Goal: Information Seeking & Learning: Understand process/instructions

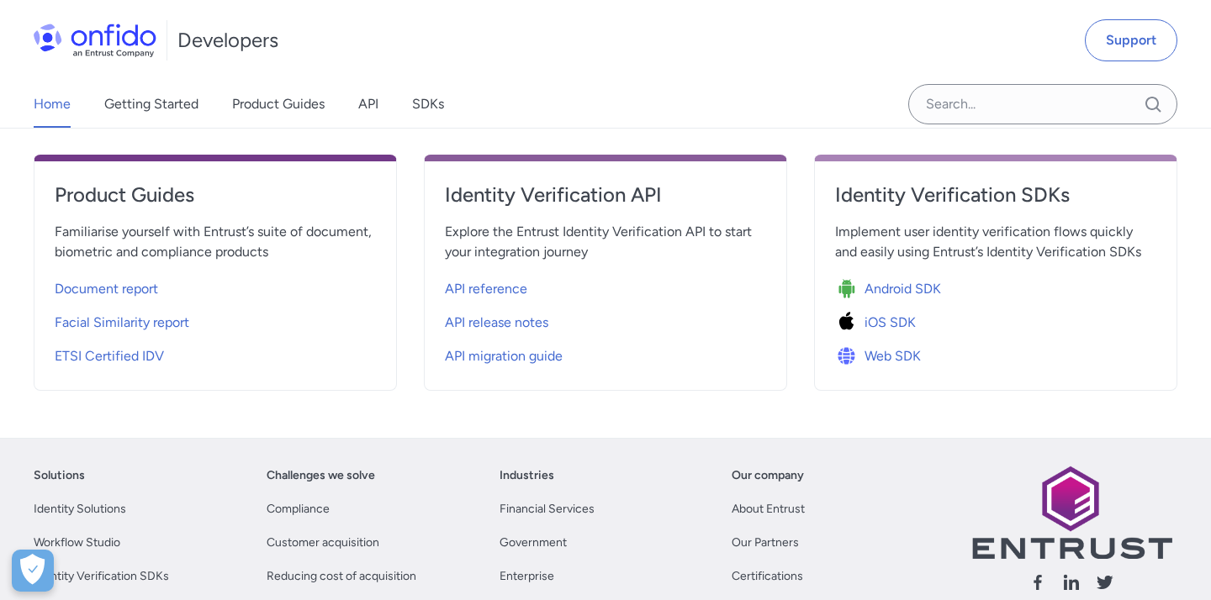
scroll to position [644, 0]
click at [488, 295] on span "API reference" at bounding box center [486, 290] width 82 height 20
select select "http"
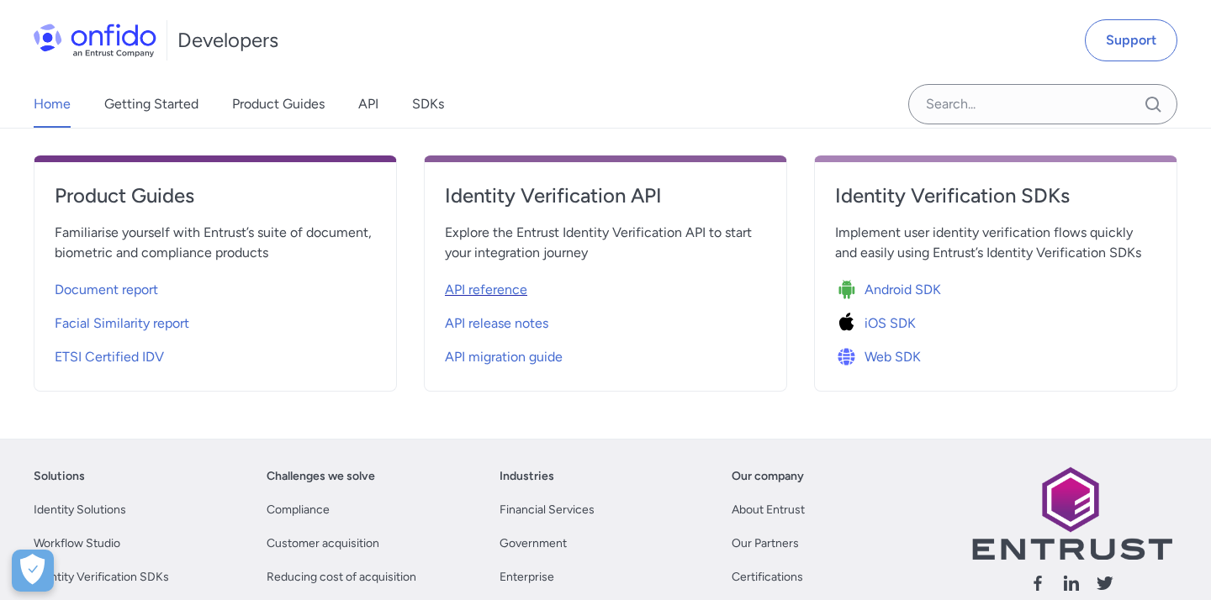
select select "http"
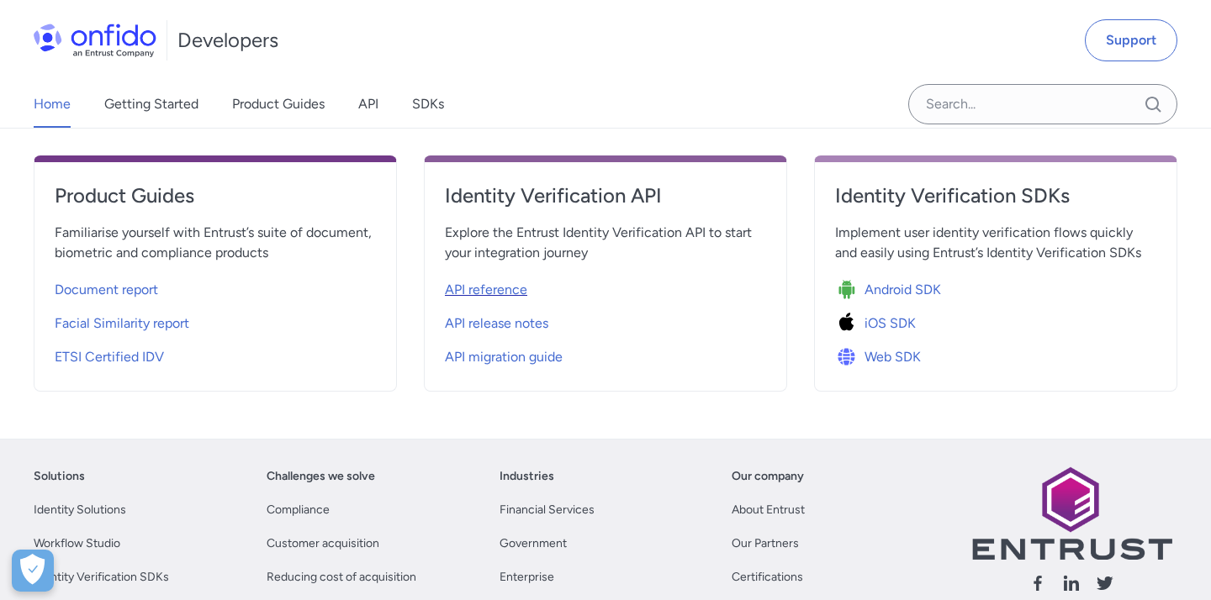
select select "http"
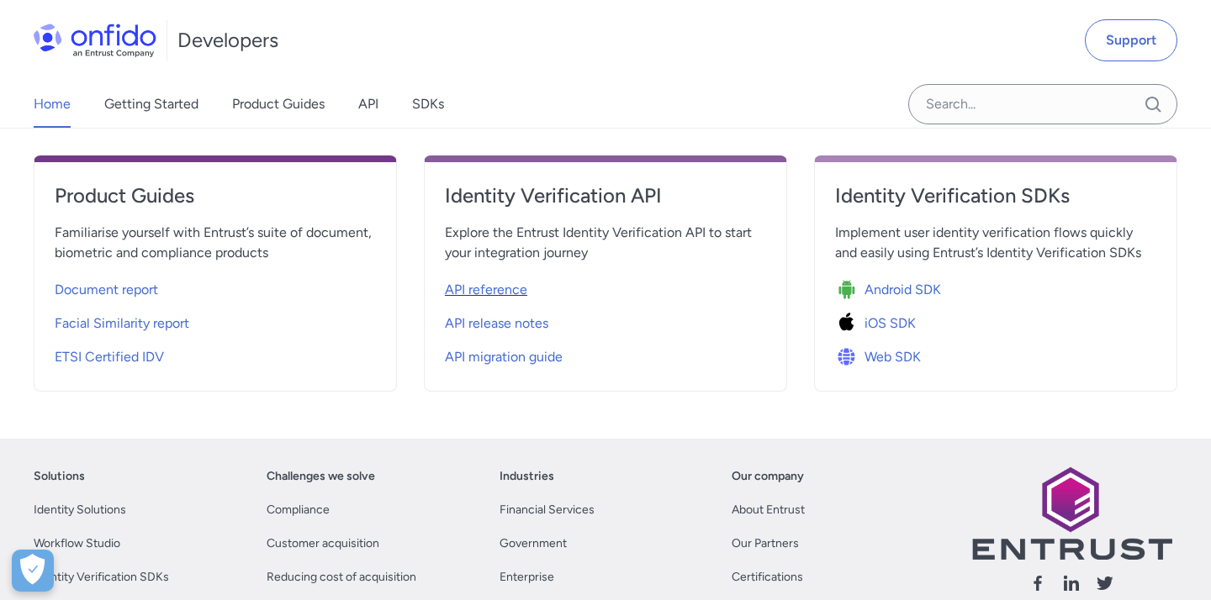
select select "http"
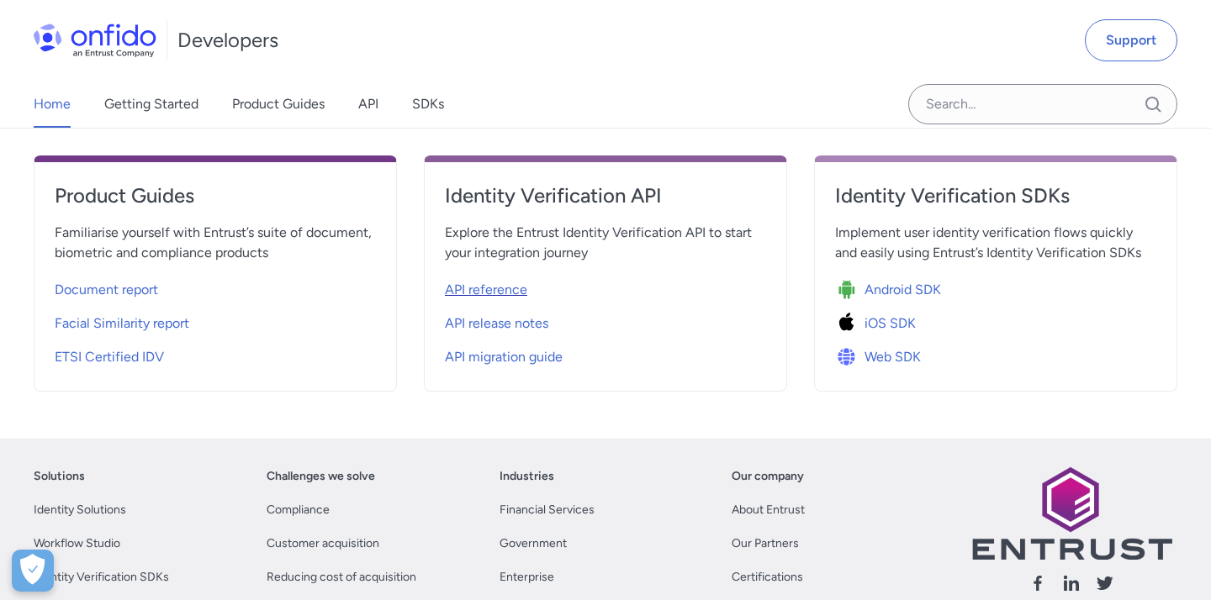
select select "http"
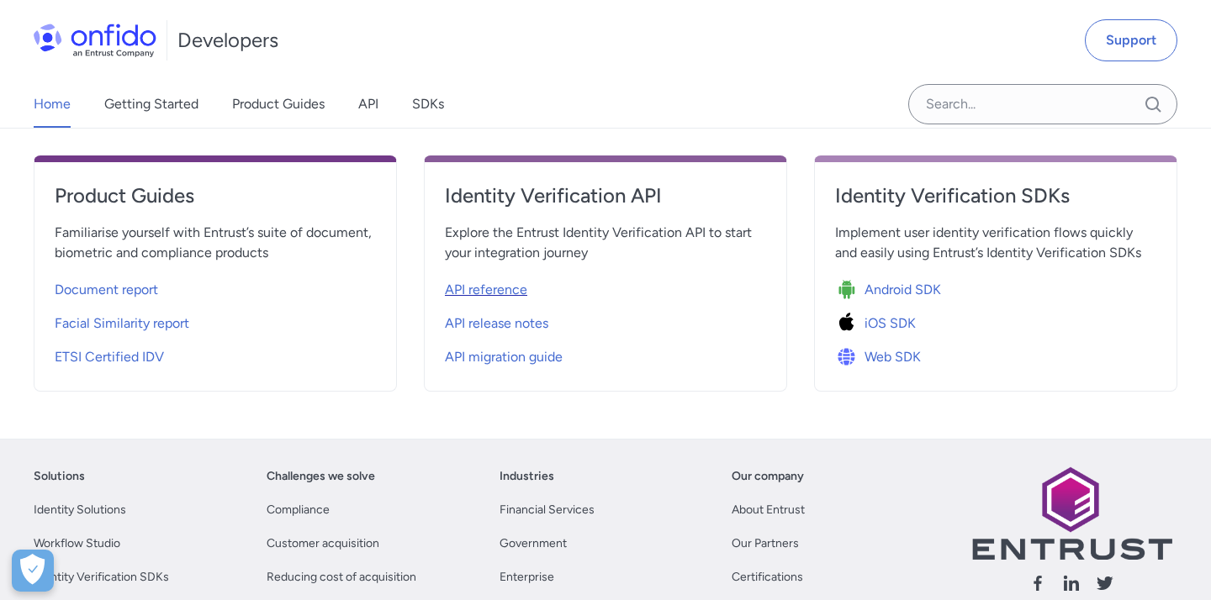
select select "http"
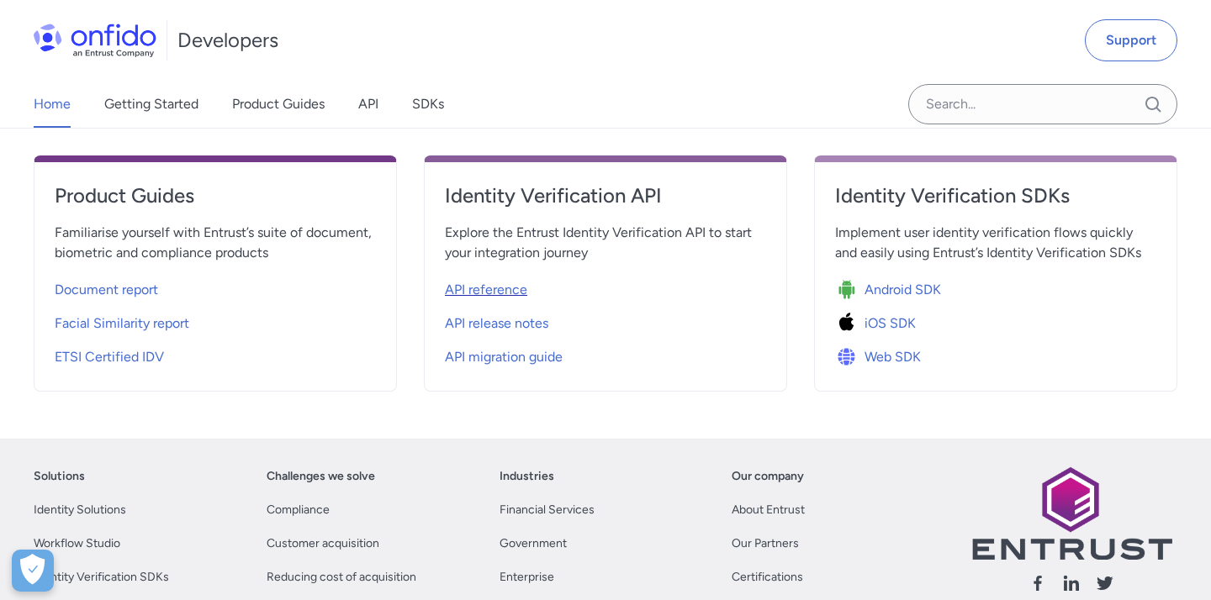
select select "http"
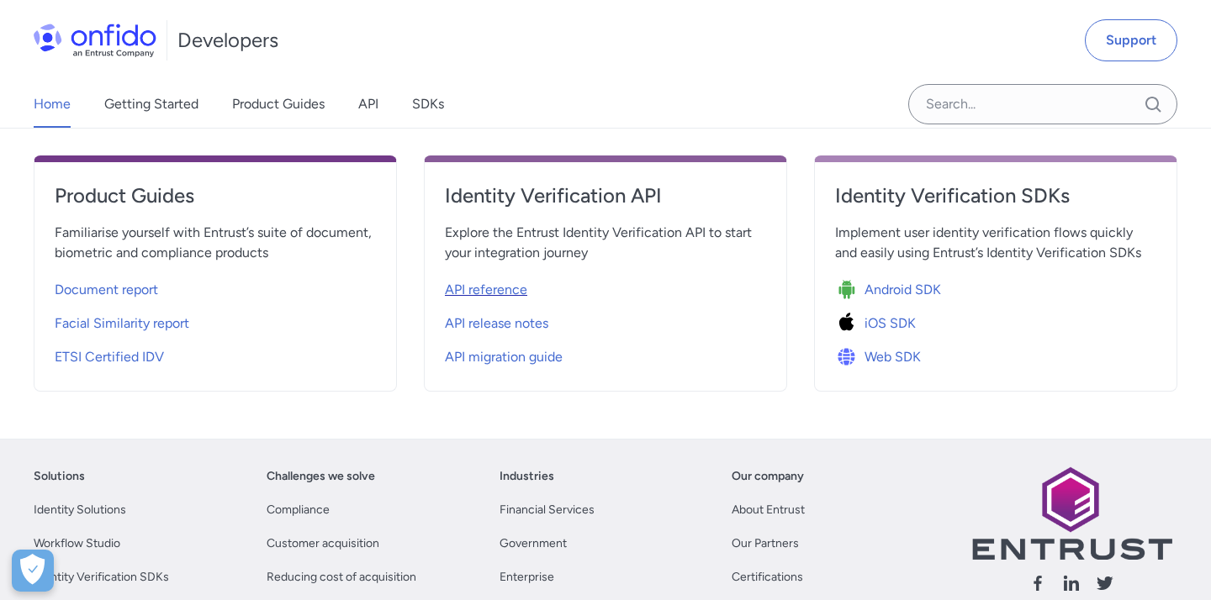
select select "http"
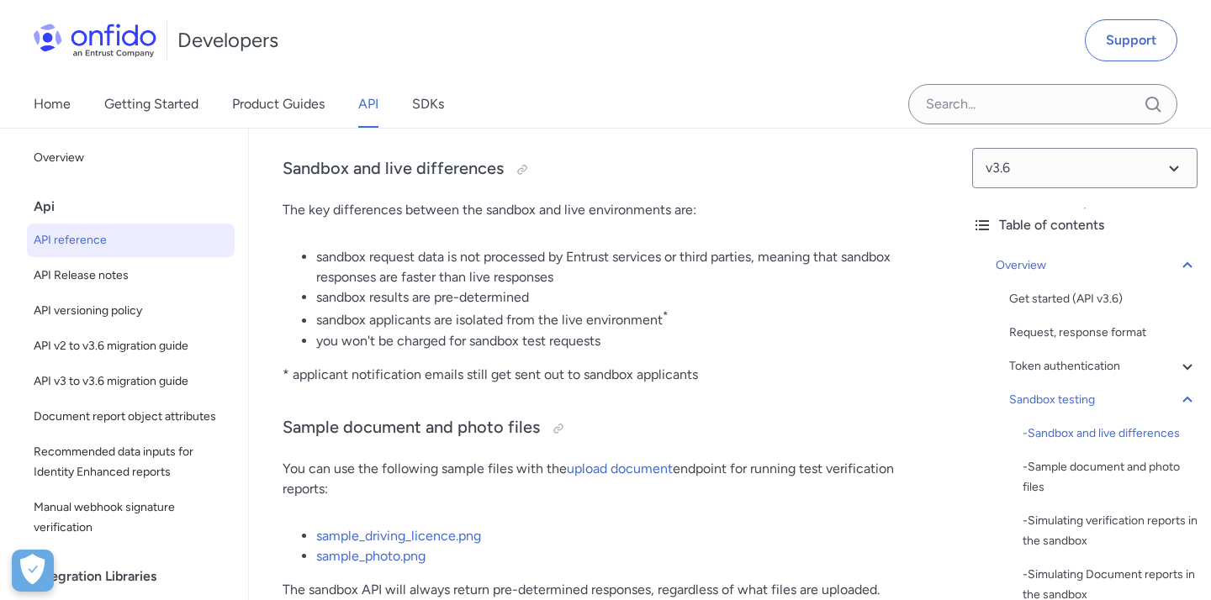
scroll to position [3229, 0]
click at [94, 383] on span "API v3 to v3.6 migration guide" at bounding box center [131, 382] width 194 height 20
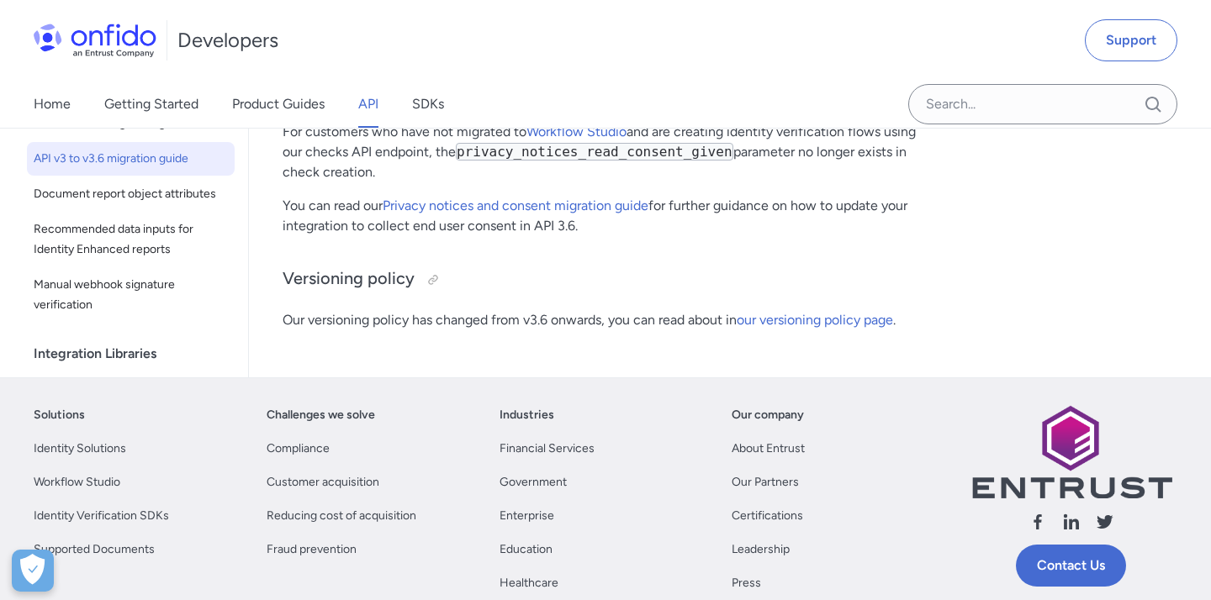
scroll to position [1070, 0]
